Goal: Task Accomplishment & Management: Use online tool/utility

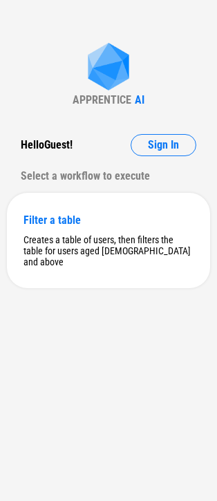
click at [37, 346] on div "APPRENTICE AI Hello Guest ! Sign In Select a workflow to execute Filter a table…" at bounding box center [108, 250] width 217 height 501
click at [152, 142] on span "Sign In" at bounding box center [163, 145] width 31 height 11
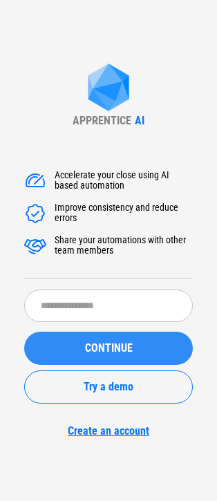
click at [83, 352] on div "CONTINUE" at bounding box center [108, 348] width 135 height 11
click at [106, 332] on button "CONTINUE" at bounding box center [108, 347] width 169 height 33
click at [106, 343] on span "CONTINUE" at bounding box center [109, 348] width 48 height 11
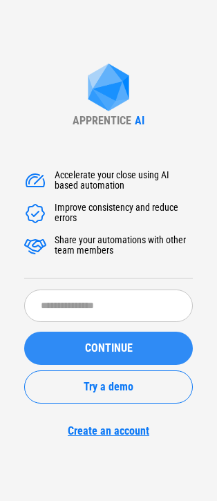
click at [106, 343] on span "CONTINUE" at bounding box center [109, 348] width 48 height 11
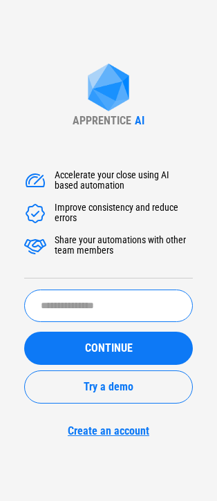
click at [97, 314] on input "text" at bounding box center [108, 305] width 169 height 32
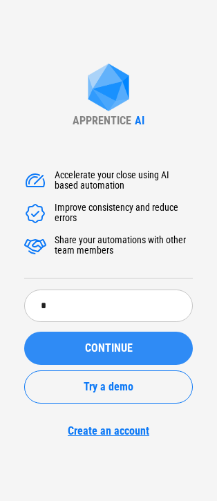
click at [50, 352] on div "CONTINUE" at bounding box center [108, 348] width 135 height 11
